Goal: Information Seeking & Learning: Find specific fact

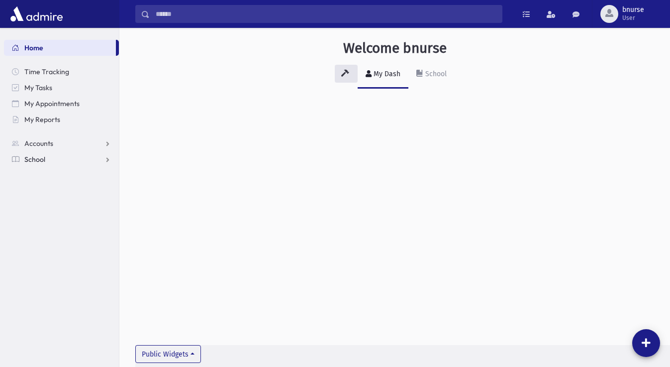
click at [49, 160] on link "School" at bounding box center [61, 159] width 115 height 16
click at [81, 174] on link "Students" at bounding box center [61, 175] width 115 height 16
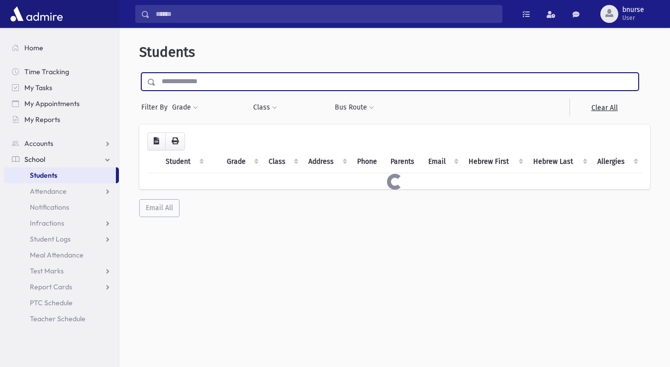
click at [255, 85] on input "text" at bounding box center [397, 82] width 483 height 18
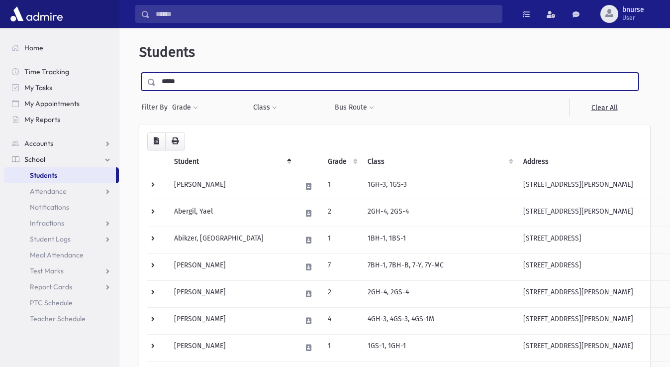
click at [139, 73] on input "submit" at bounding box center [153, 79] width 28 height 13
type input "******"
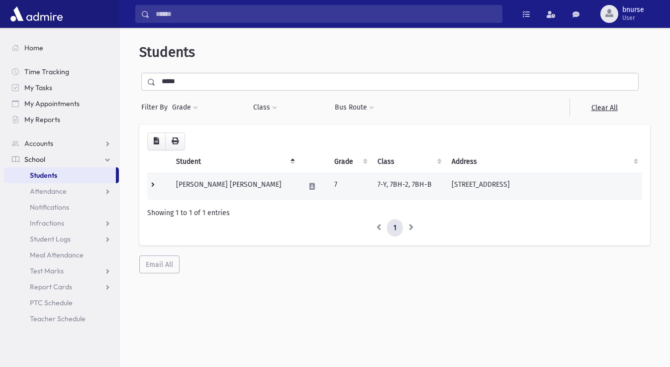
click at [198, 180] on td "Sitko, Yaakov Usher" at bounding box center [234, 186] width 129 height 27
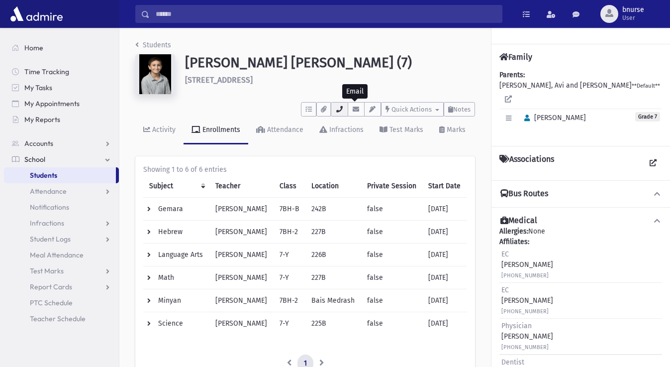
click at [343, 111] on button "button" at bounding box center [339, 109] width 17 height 14
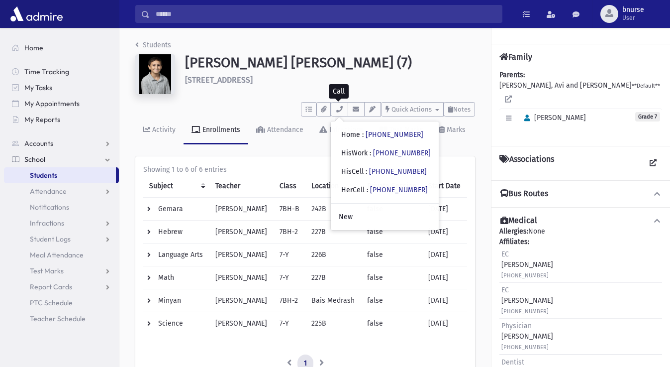
click at [206, 227] on td "Hebrew" at bounding box center [176, 231] width 66 height 23
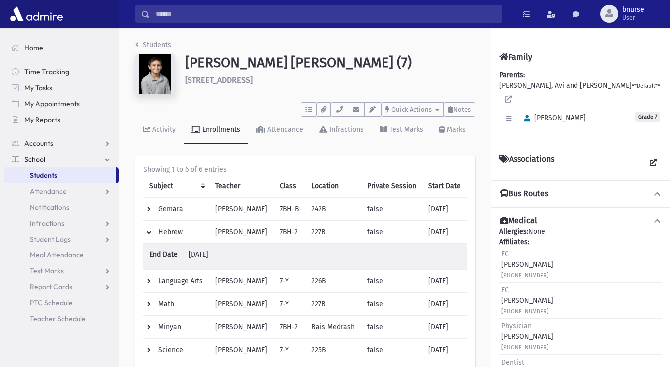
click at [61, 173] on link "Students" at bounding box center [60, 175] width 112 height 16
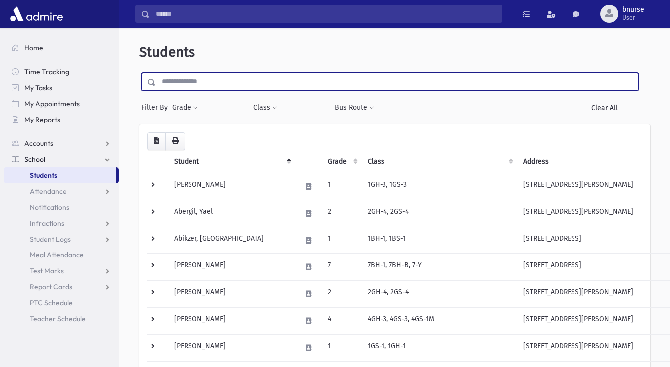
drag, startPoint x: 181, startPoint y: 81, endPoint x: 187, endPoint y: 88, distance: 9.6
click at [266, 90] on input "text" at bounding box center [397, 82] width 483 height 18
type input "******"
click at [139, 73] on input "submit" at bounding box center [153, 79] width 28 height 13
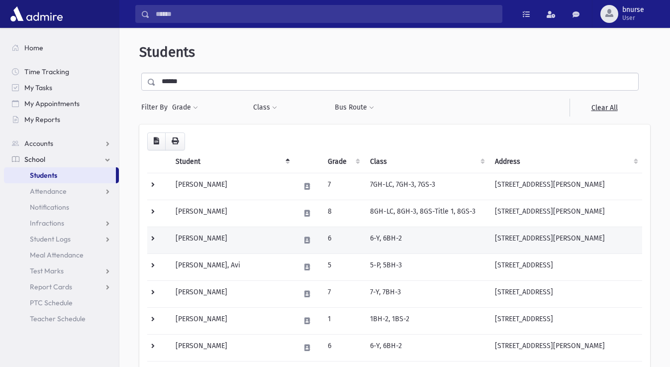
click at [221, 241] on td "[PERSON_NAME]" at bounding box center [232, 239] width 125 height 27
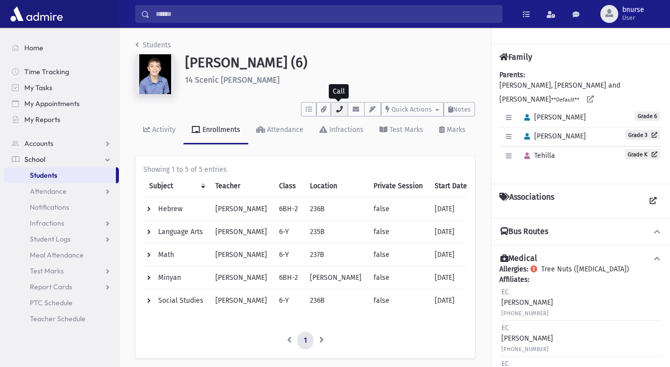
click at [337, 109] on icon "button" at bounding box center [339, 109] width 8 height 6
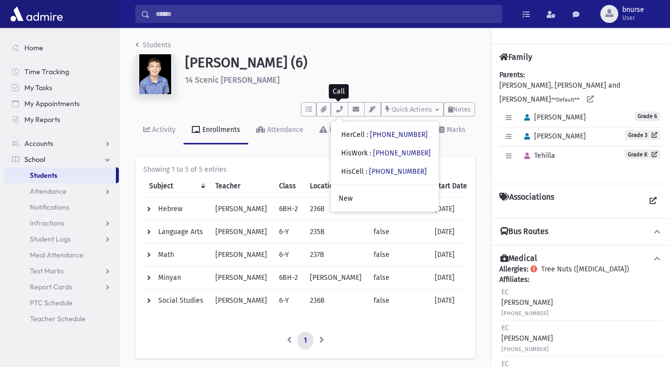
click at [87, 175] on link "Students" at bounding box center [60, 175] width 112 height 16
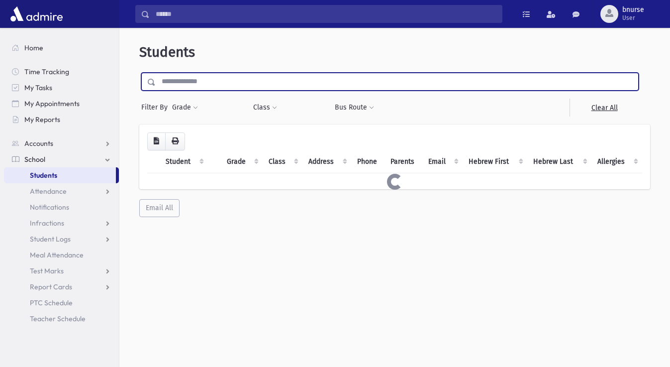
click at [244, 87] on input "text" at bounding box center [397, 82] width 483 height 18
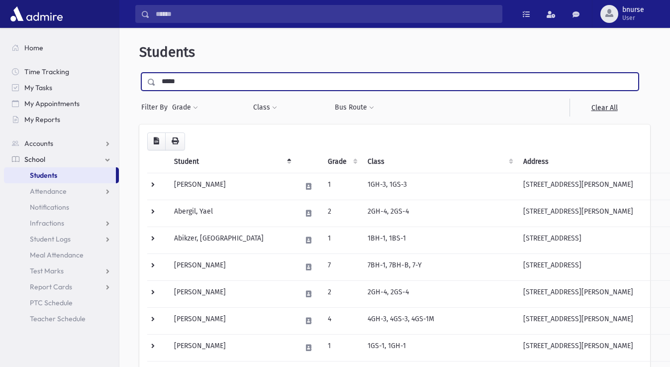
type input "*****"
click at [139, 73] on input "submit" at bounding box center [153, 79] width 28 height 13
drag, startPoint x: 213, startPoint y: 83, endPoint x: 138, endPoint y: 94, distance: 75.4
click at [156, 91] on input "*****" at bounding box center [397, 82] width 483 height 18
type input "**********"
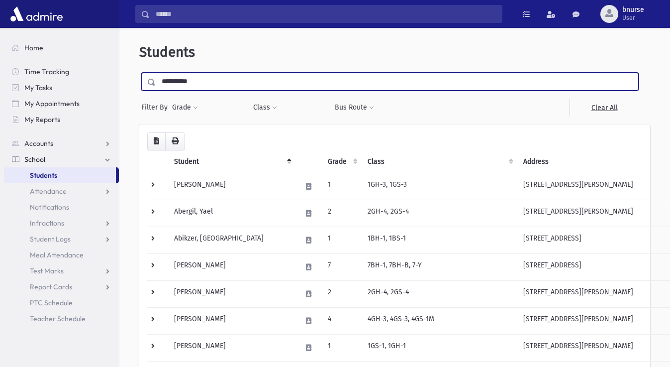
click at [139, 73] on input "submit" at bounding box center [153, 79] width 28 height 13
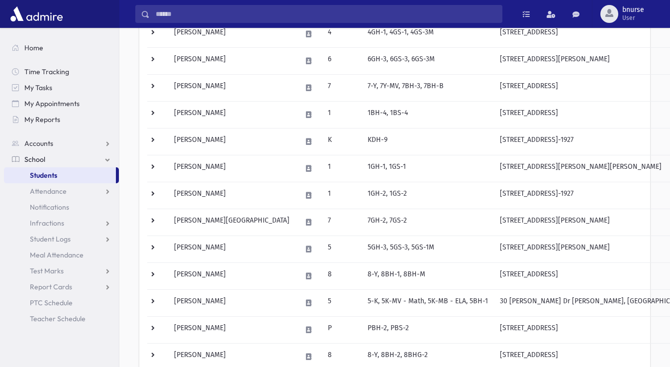
scroll to position [101, 0]
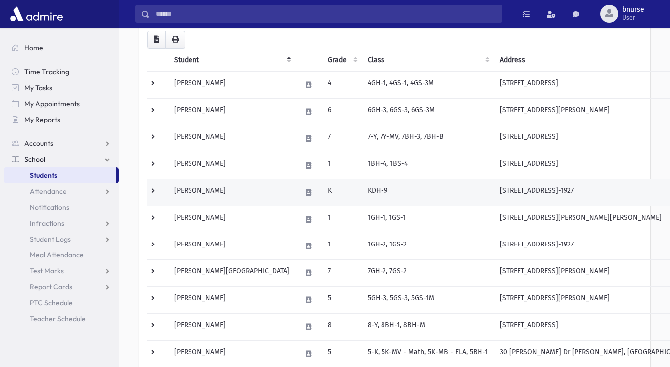
click at [183, 188] on td "[PERSON_NAME]" at bounding box center [231, 192] width 127 height 27
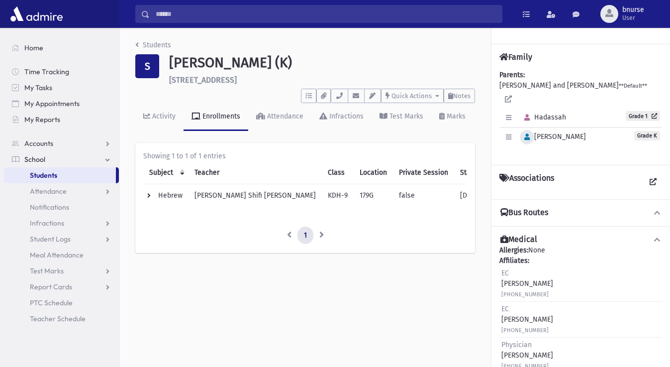
click at [528, 134] on icon "button" at bounding box center [526, 137] width 5 height 6
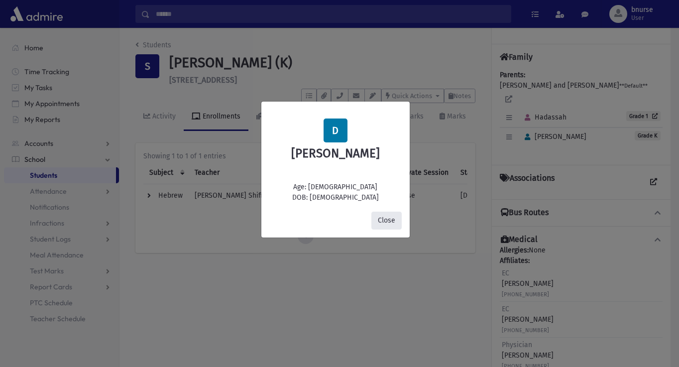
click at [385, 219] on button "Close" at bounding box center [386, 220] width 30 height 18
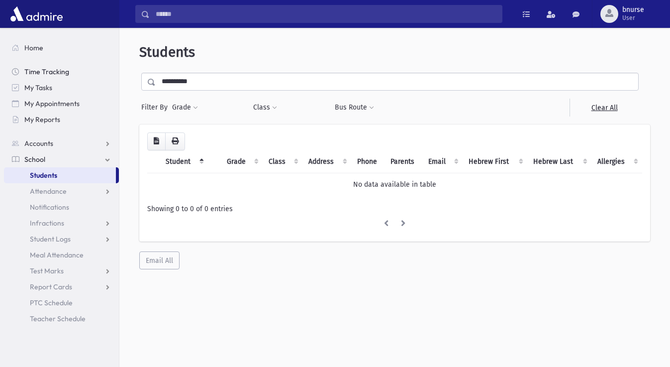
drag, startPoint x: 235, startPoint y: 74, endPoint x: 62, endPoint y: 74, distance: 173.6
click at [62, 74] on div "Search Results All Accounts" at bounding box center [335, 196] width 670 height 393
click at [200, 77] on input "**********" at bounding box center [397, 82] width 483 height 18
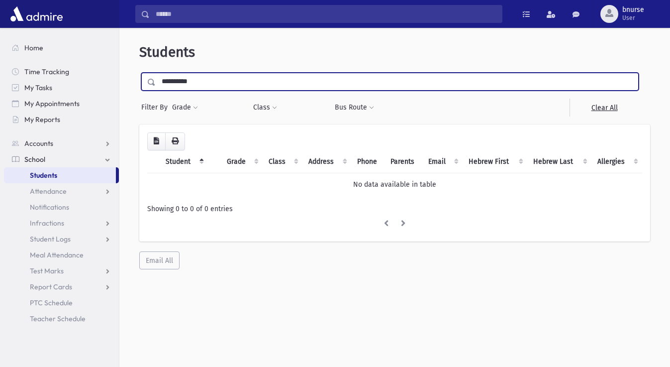
drag, startPoint x: 205, startPoint y: 84, endPoint x: -56, endPoint y: 42, distance: 264.9
click at [156, 73] on input "**********" at bounding box center [397, 82] width 483 height 18
click at [235, 82] on input "text" at bounding box center [397, 82] width 483 height 18
type input "*****"
click at [139, 73] on input "submit" at bounding box center [153, 79] width 28 height 13
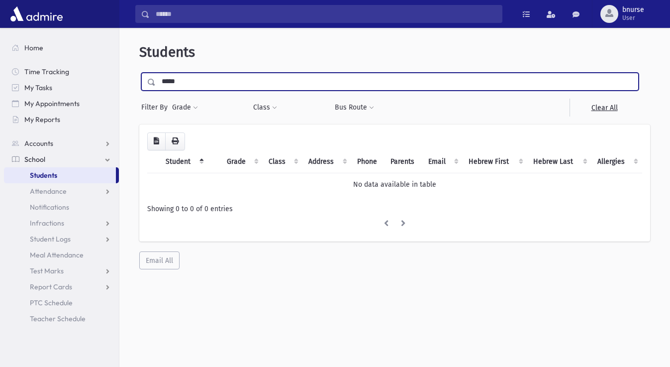
click at [139, 73] on input "submit" at bounding box center [153, 79] width 28 height 13
click at [204, 77] on input "*****" at bounding box center [397, 82] width 483 height 18
click at [139, 73] on input "submit" at bounding box center [153, 79] width 28 height 13
click at [220, 78] on input "*****" at bounding box center [397, 82] width 483 height 18
click at [139, 73] on input "submit" at bounding box center [153, 79] width 28 height 13
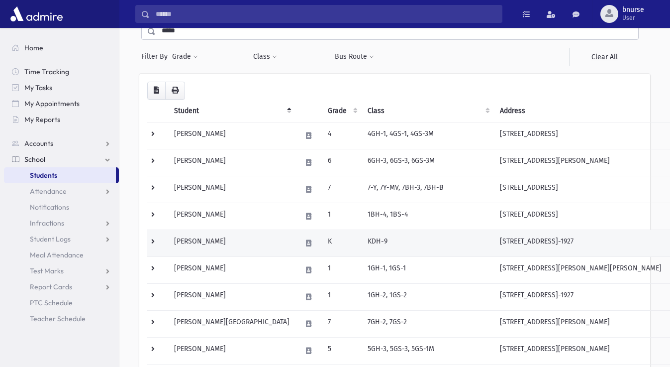
scroll to position [101, 0]
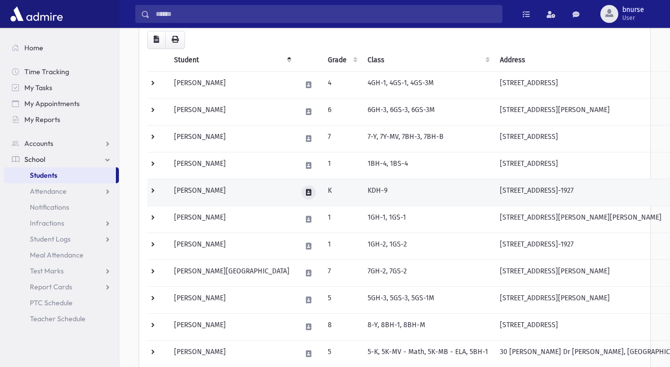
click at [302, 193] on button at bounding box center [309, 192] width 14 height 14
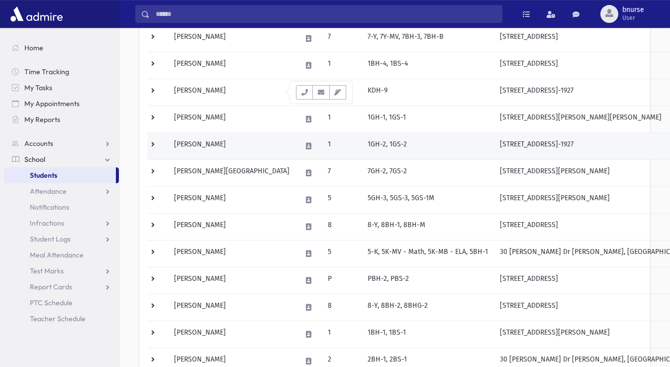
scroll to position [203, 0]
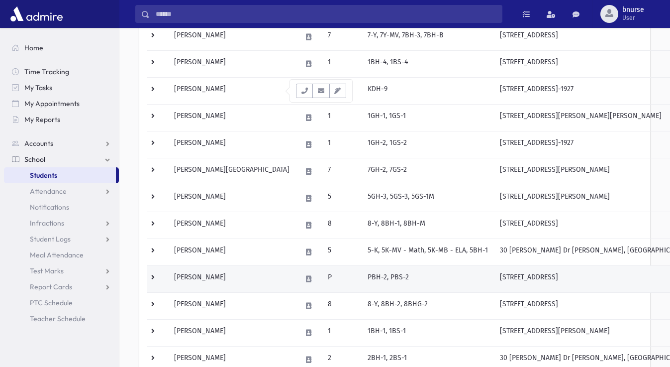
click at [222, 278] on td "[PERSON_NAME]" at bounding box center [231, 278] width 127 height 27
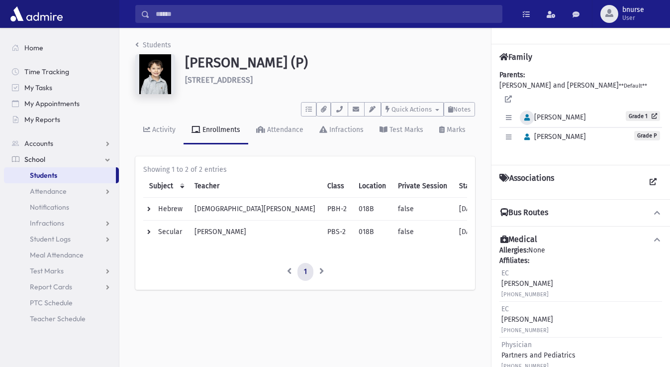
click at [525, 114] on icon "button" at bounding box center [526, 117] width 5 height 6
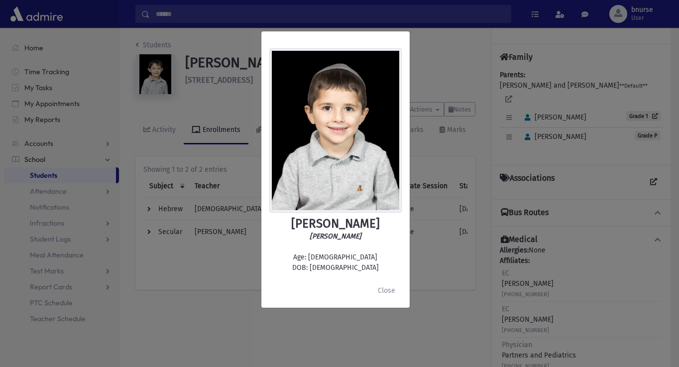
click at [444, 169] on div "[PERSON_NAME] [PERSON_NAME] Age: [DEMOGRAPHIC_DATA] DOB: [DEMOGRAPHIC_DATA] Clo…" at bounding box center [339, 183] width 679 height 367
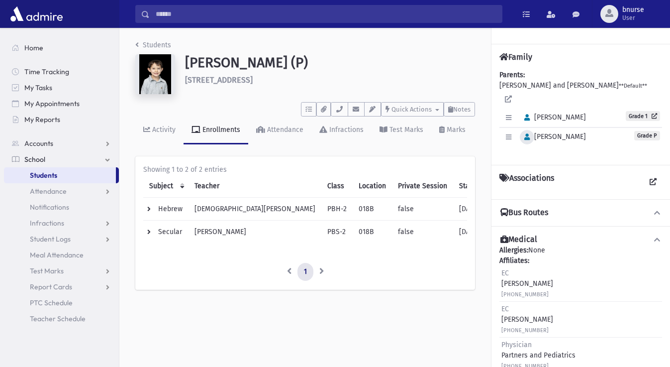
click at [531, 130] on button "button" at bounding box center [527, 137] width 14 height 14
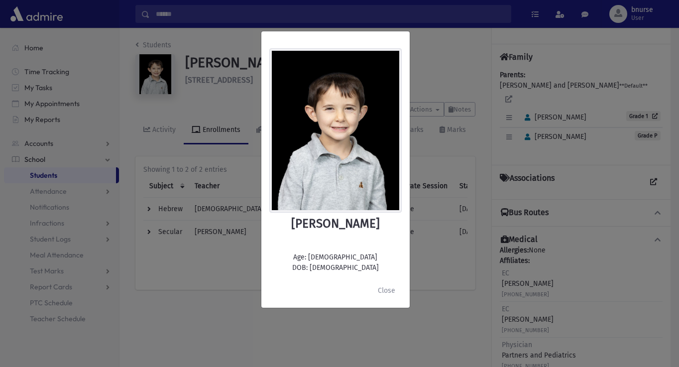
click at [454, 56] on div "[PERSON_NAME] Age: [DEMOGRAPHIC_DATA] DOB: [DEMOGRAPHIC_DATA] Close" at bounding box center [339, 183] width 679 height 367
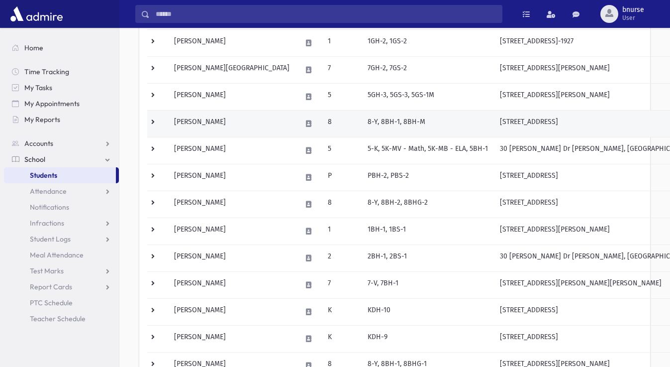
scroll to position [355, 0]
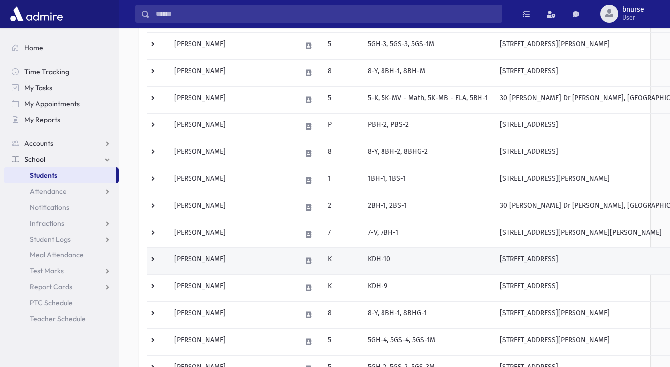
click at [322, 267] on td "K" at bounding box center [342, 260] width 40 height 27
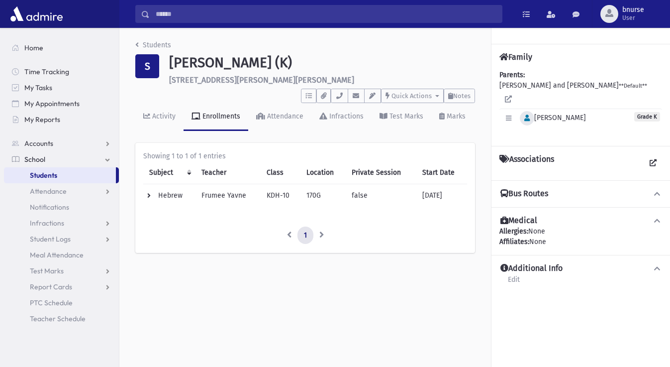
click at [529, 115] on icon "button" at bounding box center [526, 118] width 5 height 6
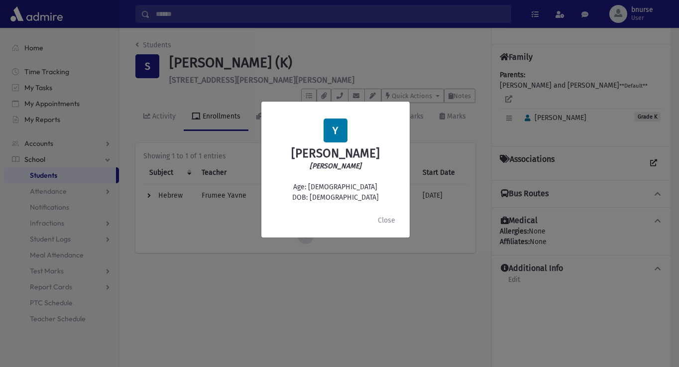
click at [370, 55] on div "Y [PERSON_NAME] [PERSON_NAME] Age: [DEMOGRAPHIC_DATA] DOB: [DEMOGRAPHIC_DATA] C…" at bounding box center [339, 183] width 679 height 367
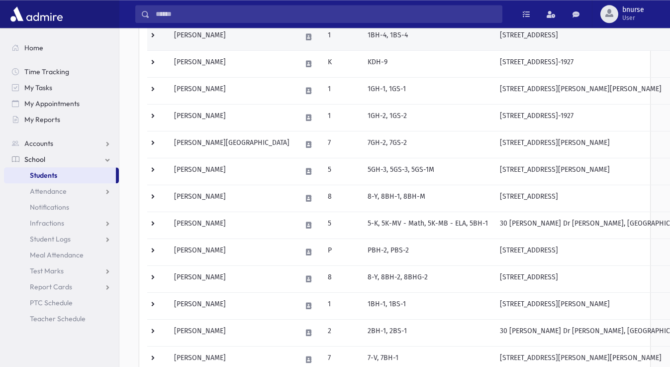
scroll to position [304, 0]
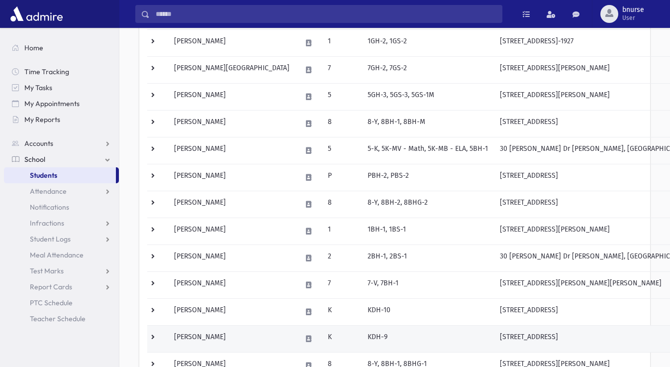
click at [322, 336] on td "K" at bounding box center [342, 338] width 40 height 27
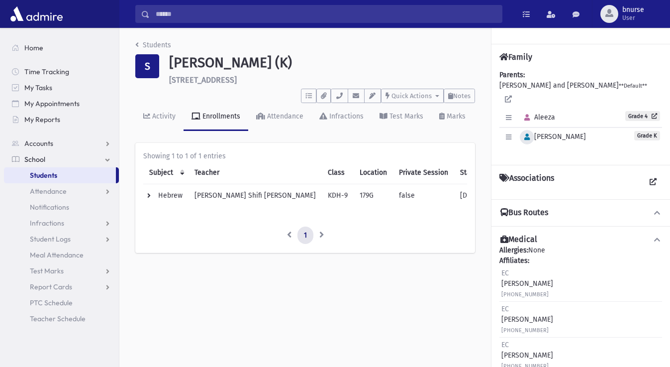
click at [524, 131] on button "button" at bounding box center [527, 137] width 14 height 14
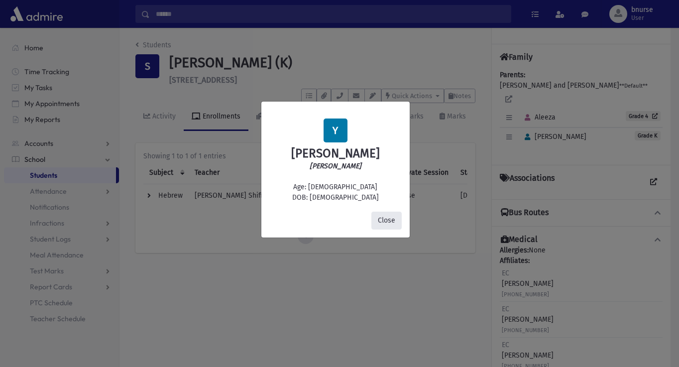
click at [391, 225] on button "Close" at bounding box center [386, 220] width 30 height 18
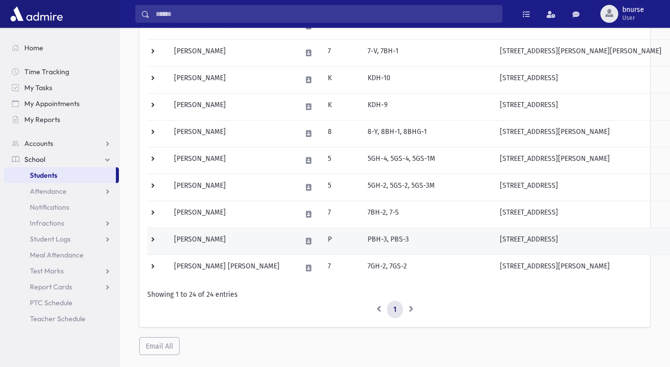
scroll to position [507, 0]
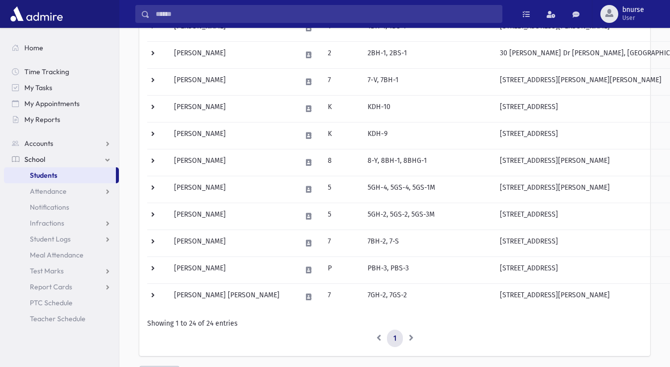
click at [81, 170] on link "Students" at bounding box center [60, 175] width 112 height 16
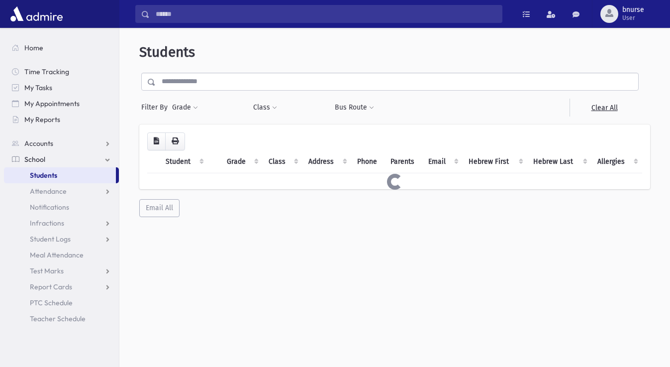
click at [243, 77] on input "text" at bounding box center [397, 82] width 483 height 18
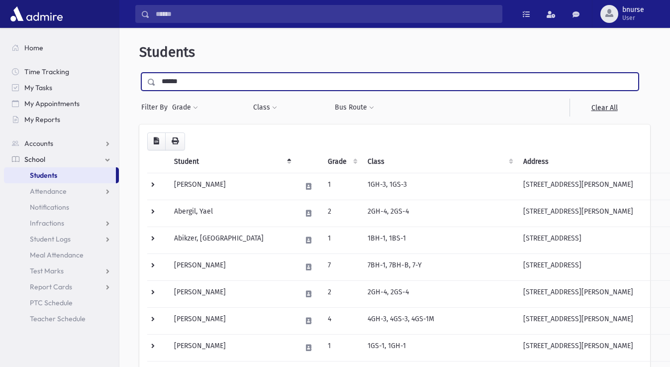
type input "******"
click at [139, 73] on input "submit" at bounding box center [153, 79] width 28 height 13
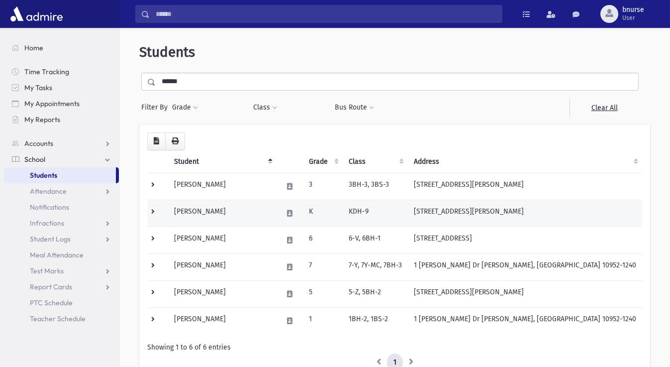
click at [274, 207] on td "[PERSON_NAME]" at bounding box center [222, 213] width 108 height 27
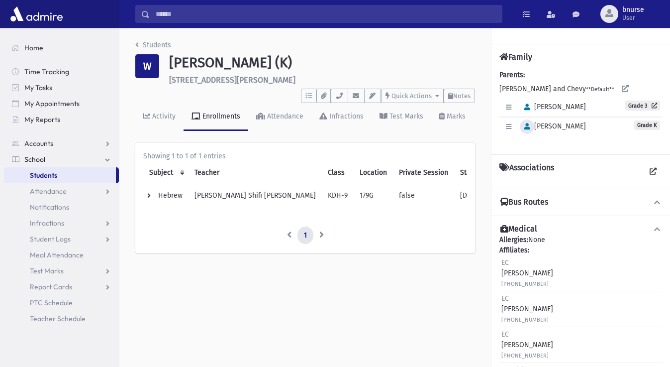
click at [527, 127] on icon "button" at bounding box center [526, 126] width 5 height 6
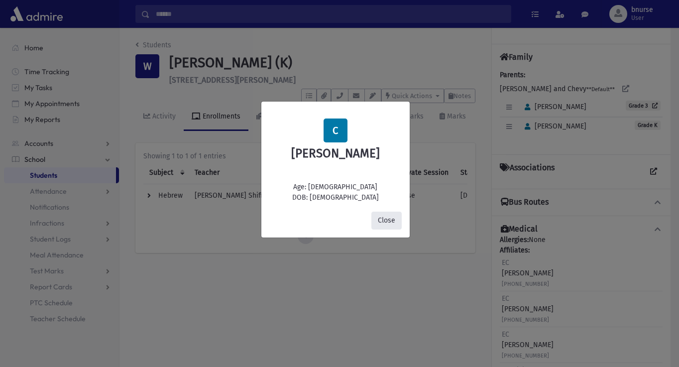
drag, startPoint x: 397, startPoint y: 222, endPoint x: 261, endPoint y: 209, distance: 136.0
click at [396, 222] on button "Close" at bounding box center [386, 220] width 30 height 18
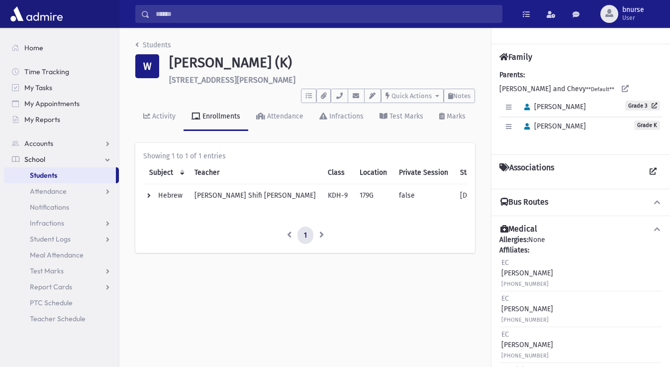
click at [76, 174] on link "Students" at bounding box center [60, 175] width 112 height 16
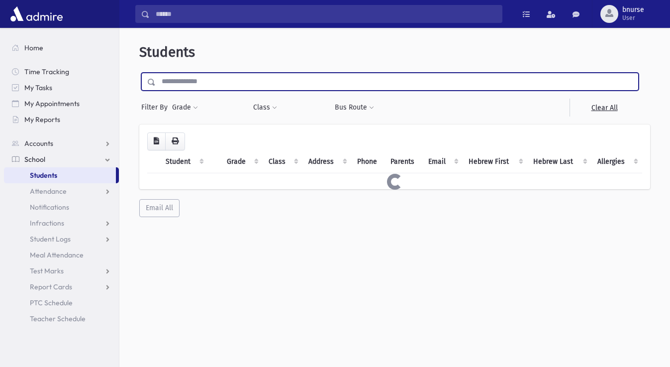
click at [303, 86] on input "text" at bounding box center [397, 82] width 483 height 18
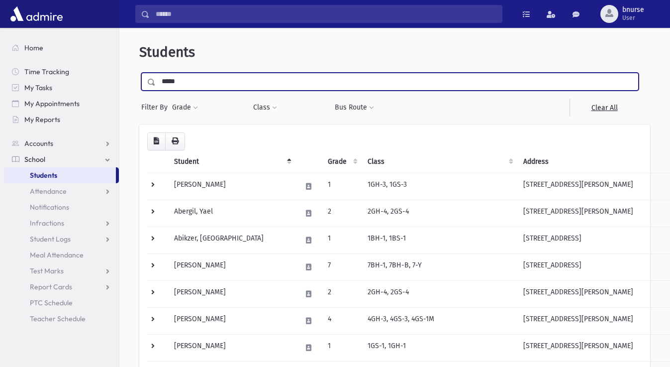
type input "*****"
click at [139, 73] on input "submit" at bounding box center [153, 79] width 28 height 13
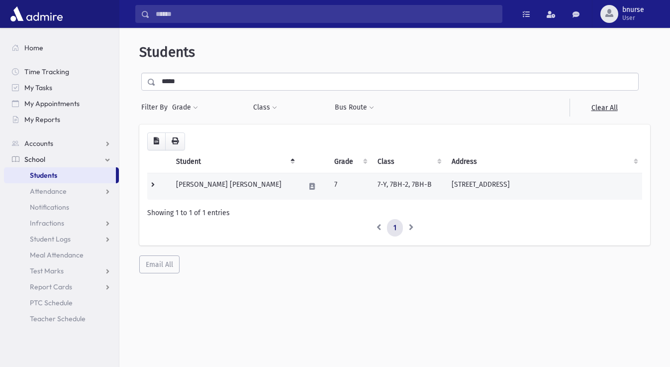
click at [247, 184] on td "[PERSON_NAME] [PERSON_NAME]" at bounding box center [234, 186] width 129 height 27
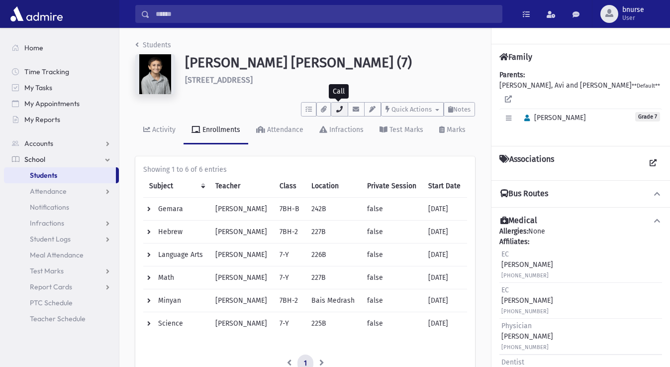
click at [346, 108] on button "button" at bounding box center [339, 109] width 17 height 14
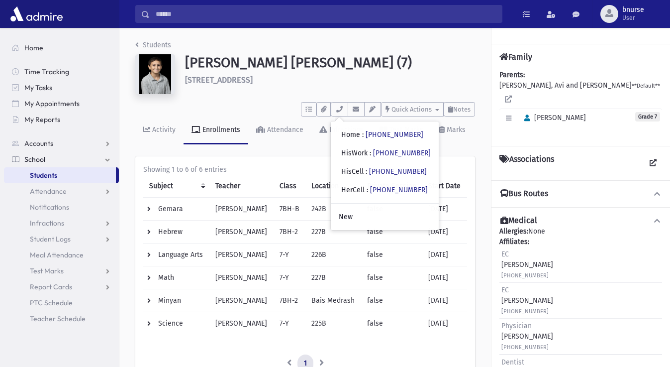
click at [48, 177] on span "Students" at bounding box center [43, 175] width 27 height 9
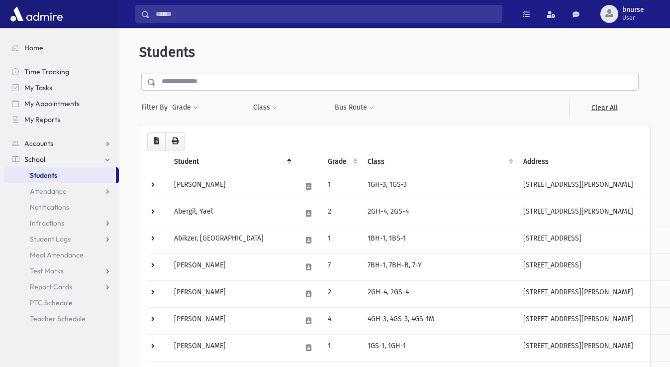
click at [261, 83] on input "text" at bounding box center [397, 82] width 483 height 18
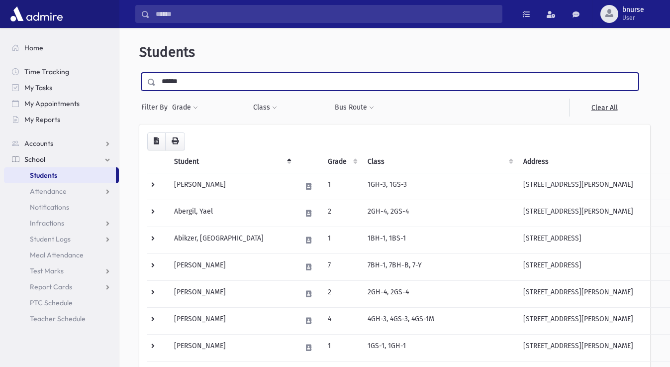
type input "******"
click at [139, 73] on input "submit" at bounding box center [153, 79] width 28 height 13
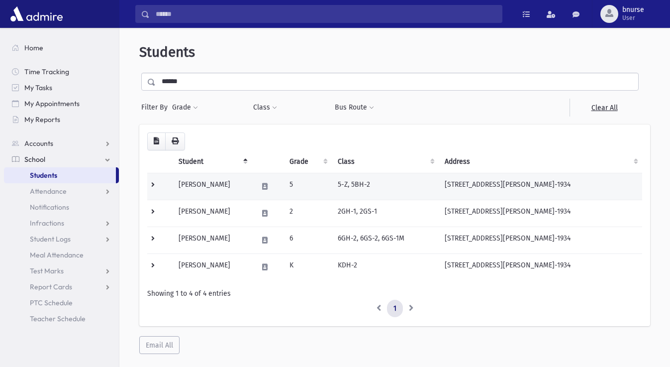
click at [226, 188] on td "Hutman, Chaim" at bounding box center [213, 186] width 80 height 27
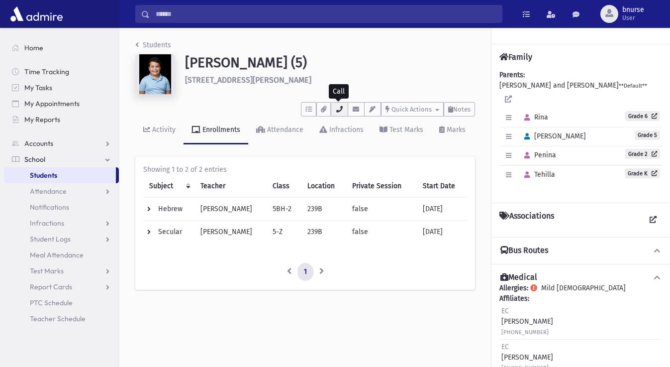
click at [342, 111] on icon "button" at bounding box center [339, 109] width 8 height 6
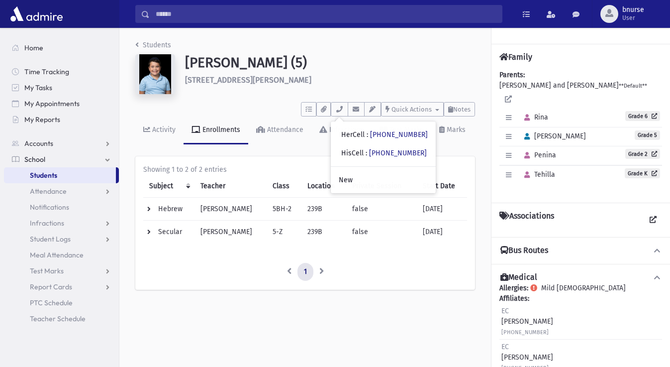
click at [84, 177] on link "Students" at bounding box center [60, 175] width 112 height 16
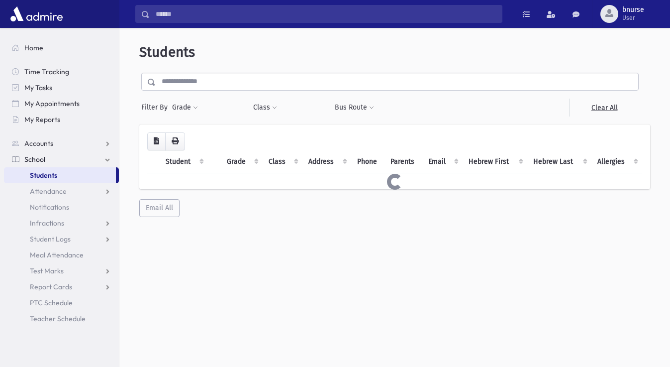
click at [280, 69] on div "Students Filter By Grade * ** * * * * * * * * * * * * ** ** ** ** Filter" at bounding box center [394, 130] width 543 height 197
click at [281, 82] on input "text" at bounding box center [397, 82] width 483 height 18
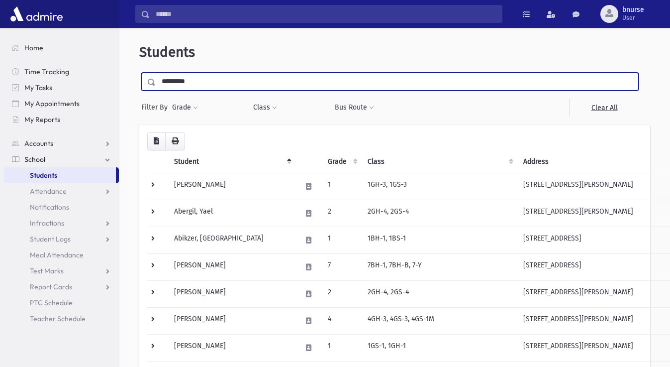
type input "*********"
click at [139, 73] on input "submit" at bounding box center [153, 79] width 28 height 13
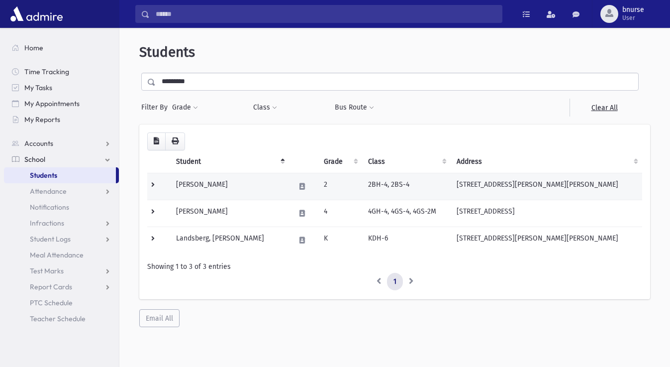
click at [238, 183] on td "[PERSON_NAME]" at bounding box center [229, 186] width 119 height 27
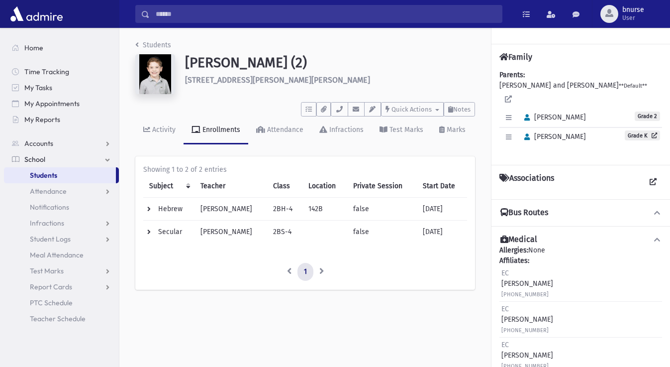
drag, startPoint x: 288, startPoint y: 230, endPoint x: 274, endPoint y: 235, distance: 14.6
click at [287, 230] on td "2BS-4" at bounding box center [285, 231] width 36 height 23
click at [274, 235] on td "2BS-4" at bounding box center [285, 231] width 36 height 23
